Goal: Find specific page/section: Find specific page/section

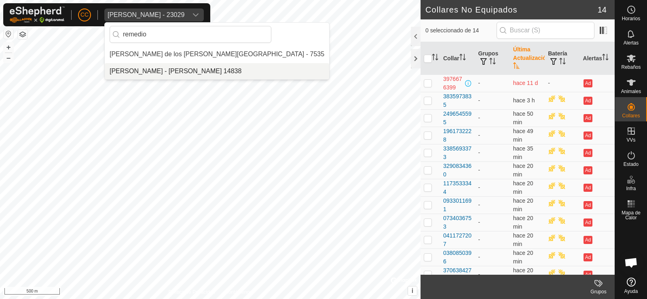
type input "remedio"
click at [157, 74] on li "[PERSON_NAME] - [PERSON_NAME] 14838" at bounding box center [217, 71] width 225 height 16
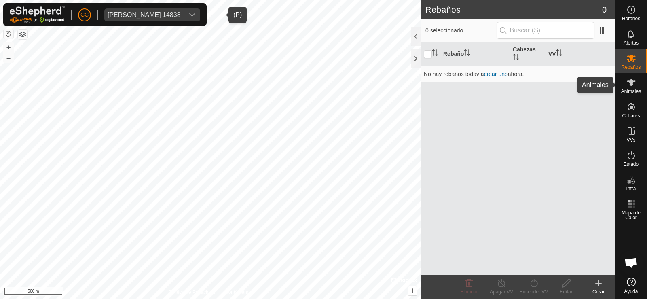
click at [644, 93] on div "Animales" at bounding box center [631, 85] width 32 height 24
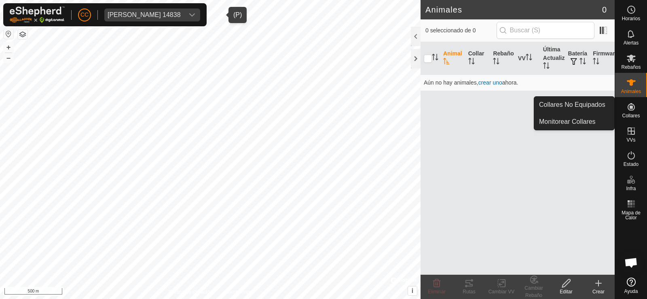
click at [637, 106] on es-neckbands-svg-icon at bounding box center [631, 106] width 15 height 13
click at [596, 106] on link "Collares No Equipados" at bounding box center [574, 105] width 80 height 16
